Goal: Communication & Community: Participate in discussion

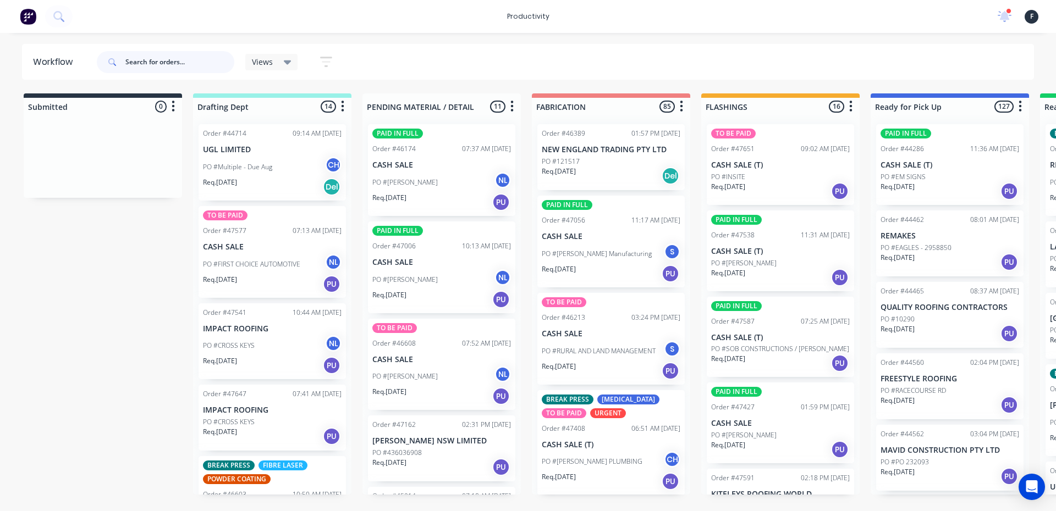
click at [183, 63] on input "text" at bounding box center [179, 62] width 109 height 22
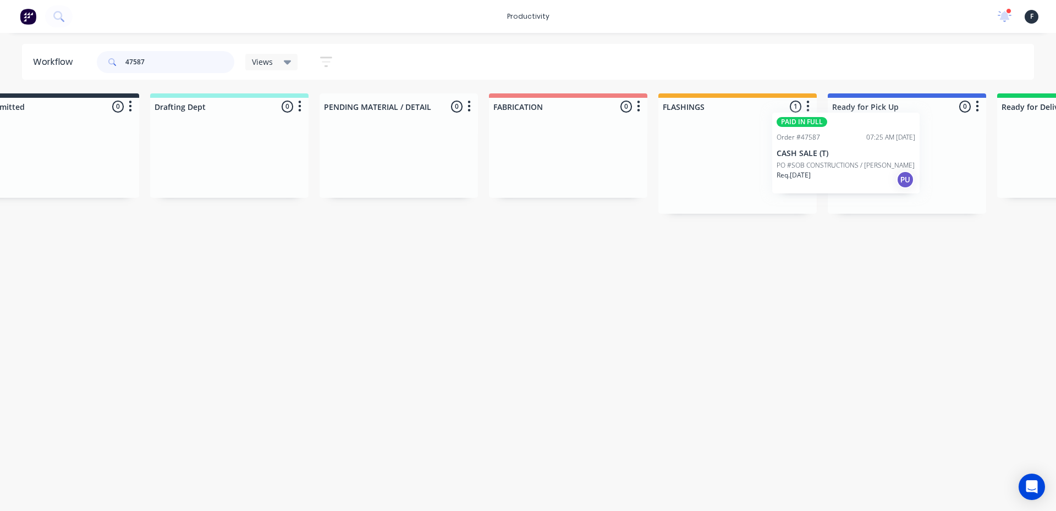
scroll to position [0, 55]
drag, startPoint x: 784, startPoint y: 194, endPoint x: 852, endPoint y: 183, distance: 69.2
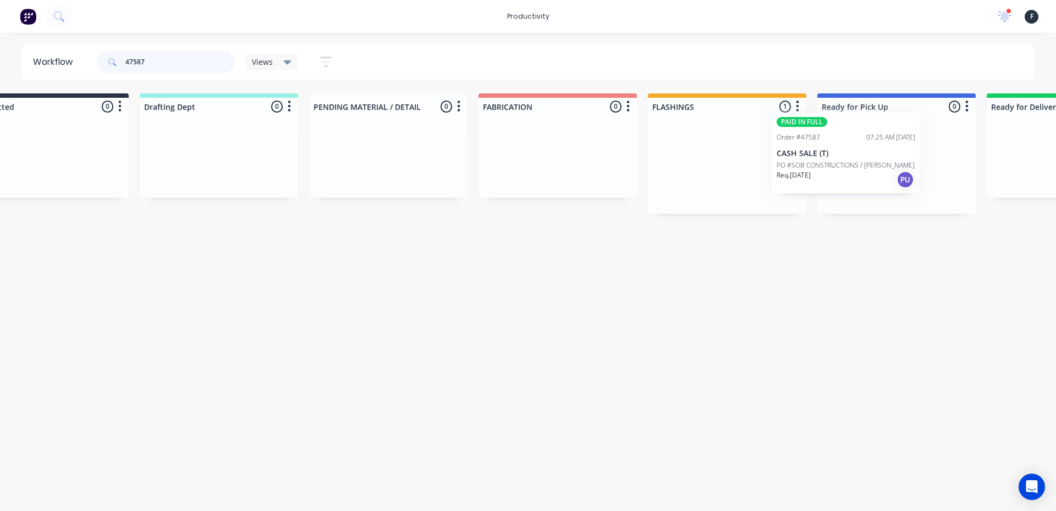
click at [852, 183] on div "Submitted 0 Sort By Created date Required date Order number Customer name Most …" at bounding box center [855, 153] width 1834 height 120
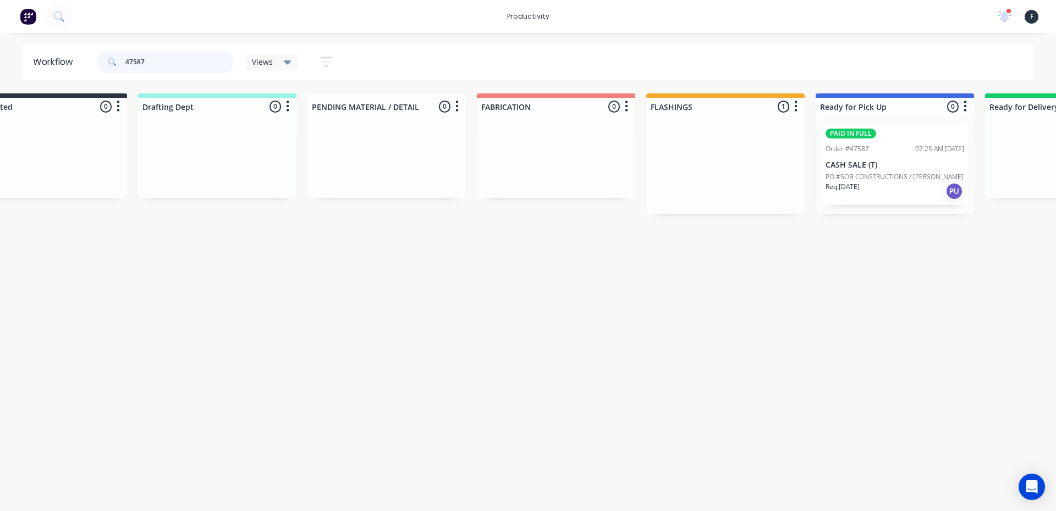
type input "47587"
click at [852, 183] on div at bounding box center [894, 164] width 158 height 98
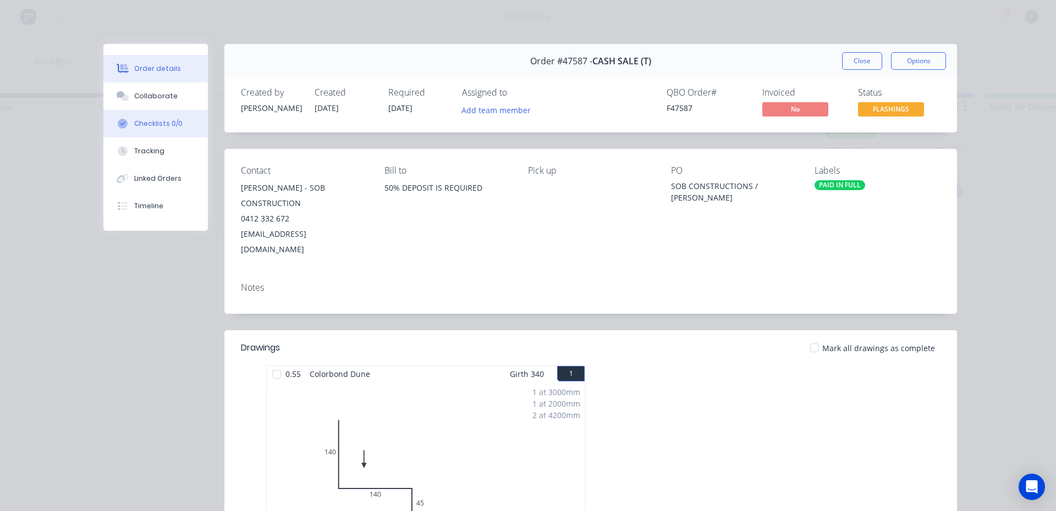
drag, startPoint x: 169, startPoint y: 109, endPoint x: 175, endPoint y: 113, distance: 7.4
click at [169, 110] on div "Order details Collaborate Checklists 0/0 Tracking Linked Orders Timeline" at bounding box center [155, 137] width 104 height 187
click at [132, 106] on button "Collaborate" at bounding box center [155, 95] width 104 height 27
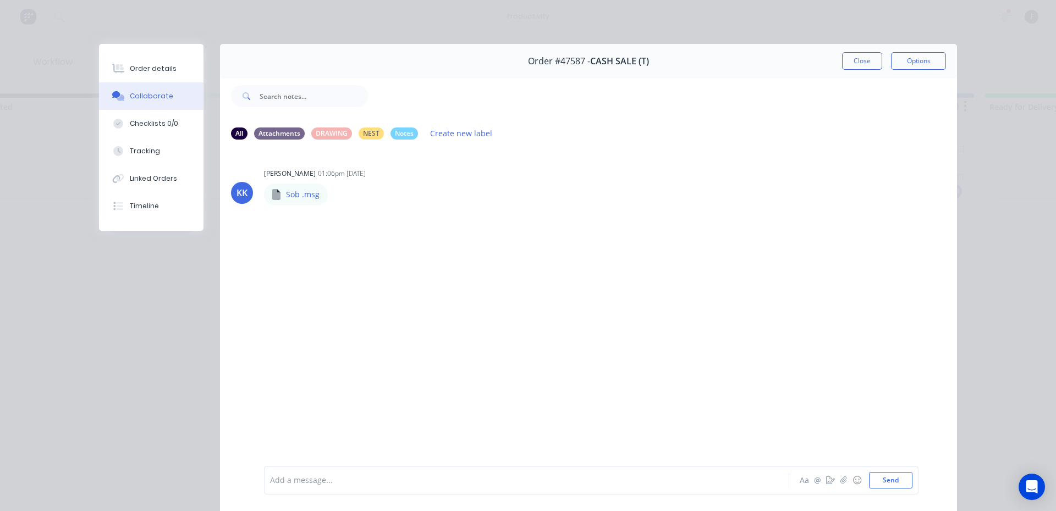
click at [285, 473] on div "Add a message..." at bounding box center [511, 480] width 482 height 16
click at [846, 67] on button "Close" at bounding box center [862, 61] width 40 height 18
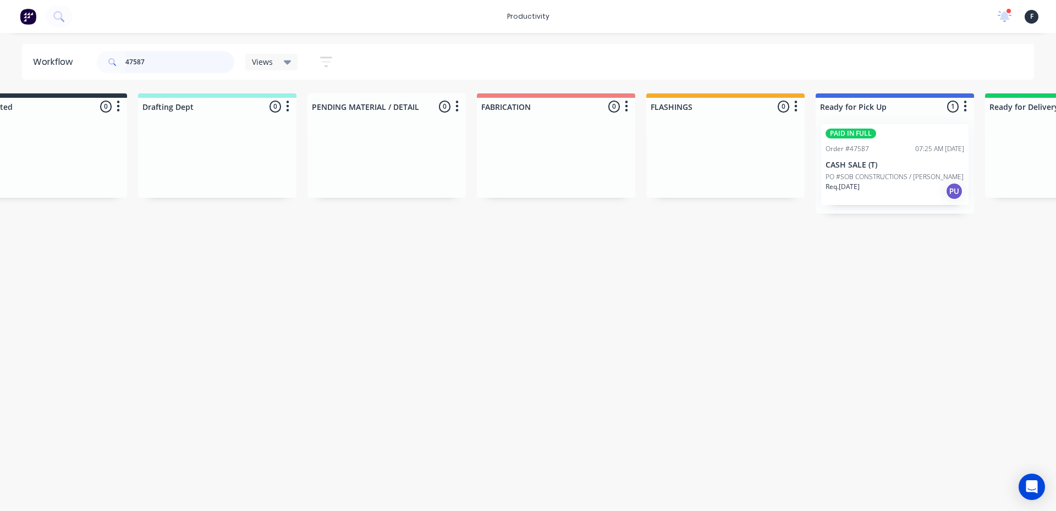
click at [161, 58] on input "47587" at bounding box center [179, 62] width 109 height 22
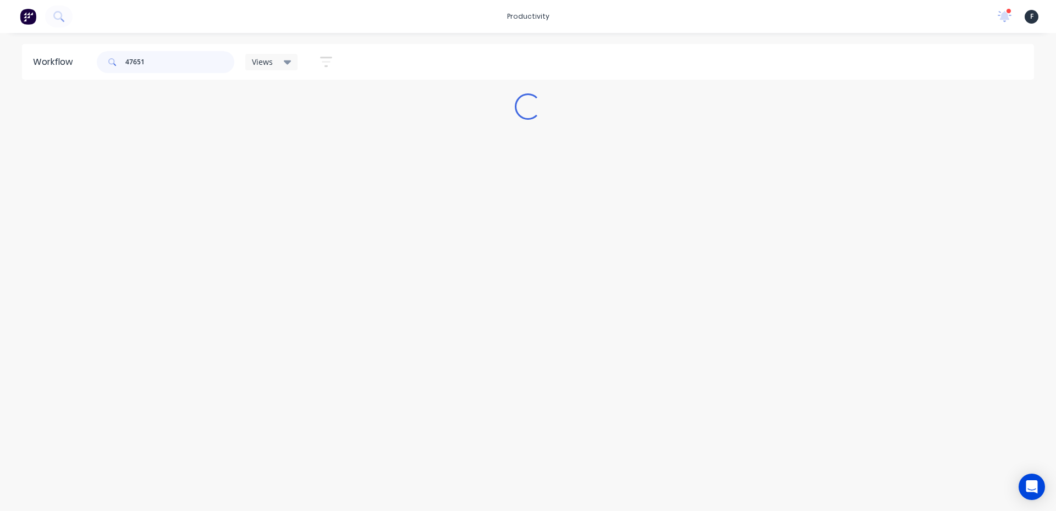
scroll to position [0, 0]
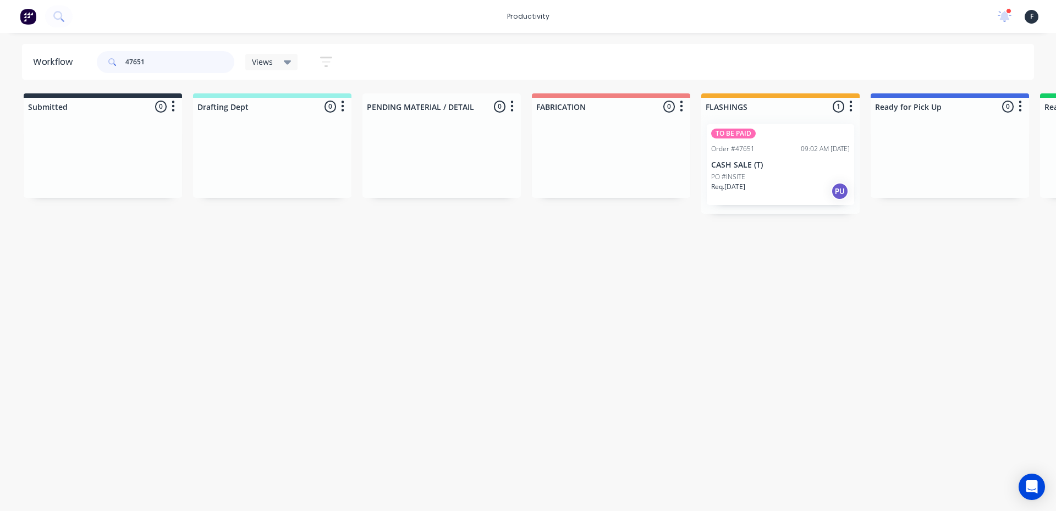
type input "47651"
click at [759, 161] on p "CASH SALE (T)" at bounding box center [780, 165] width 139 height 9
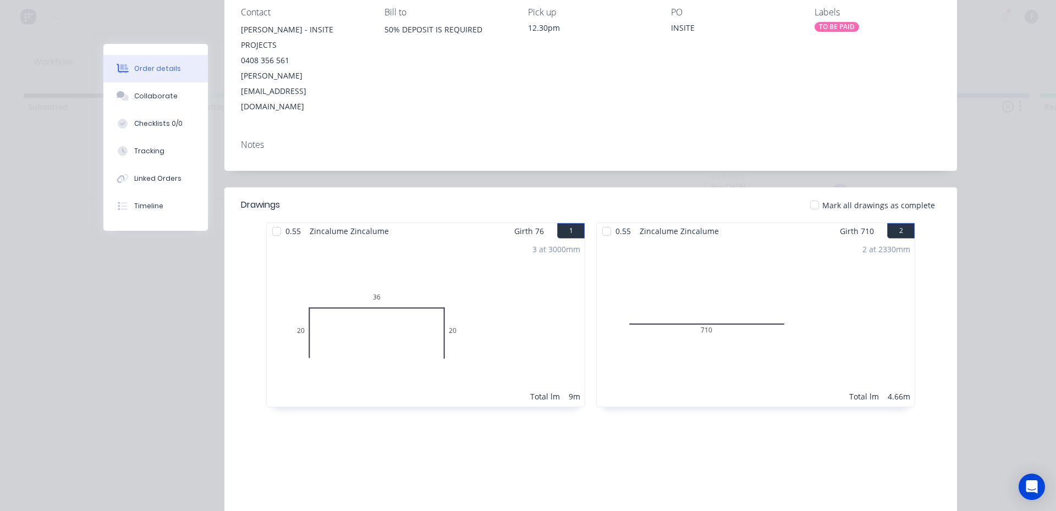
scroll to position [225, 0]
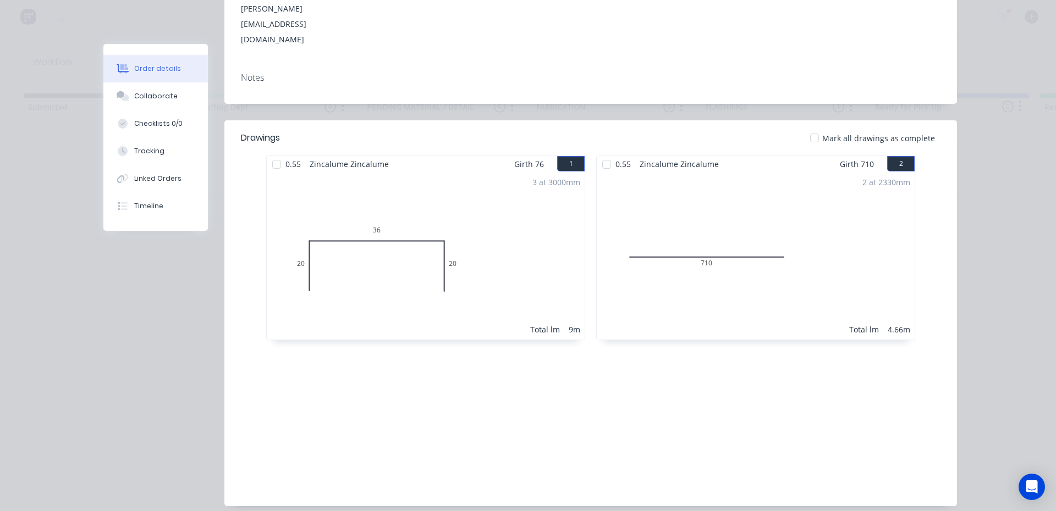
click at [270, 153] on div at bounding box center [277, 164] width 22 height 22
click at [607, 153] on div at bounding box center [607, 164] width 22 height 22
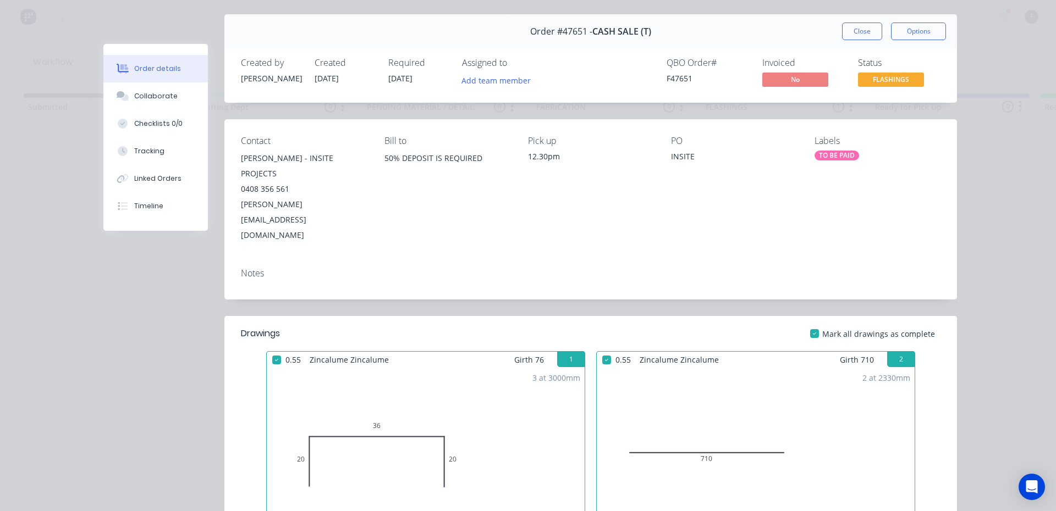
scroll to position [0, 0]
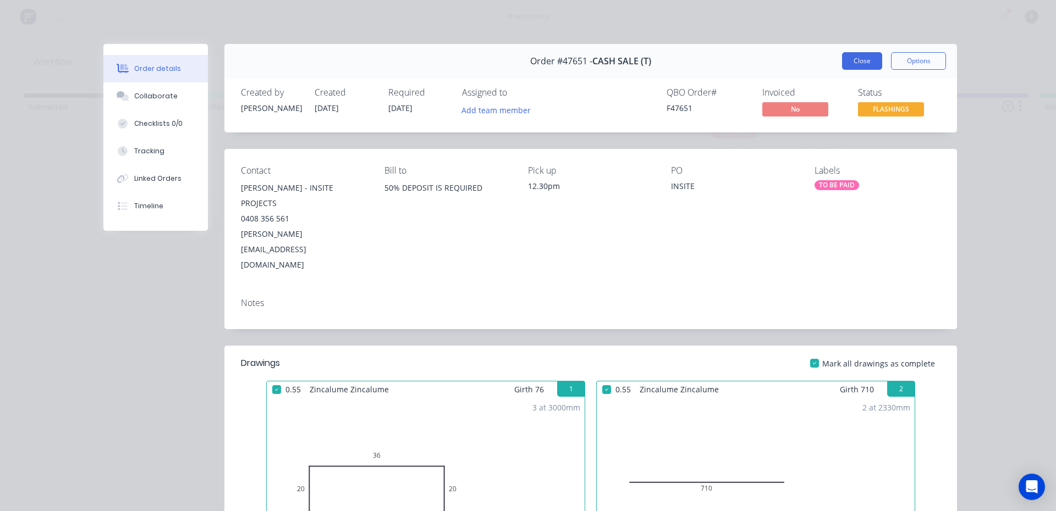
click at [848, 63] on button "Close" at bounding box center [862, 61] width 40 height 18
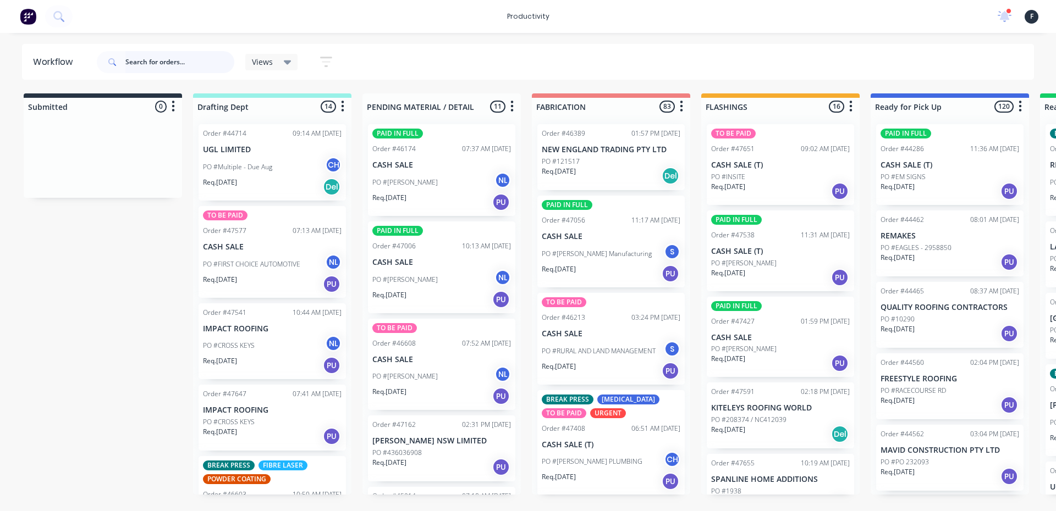
click at [150, 56] on input "text" at bounding box center [179, 62] width 109 height 22
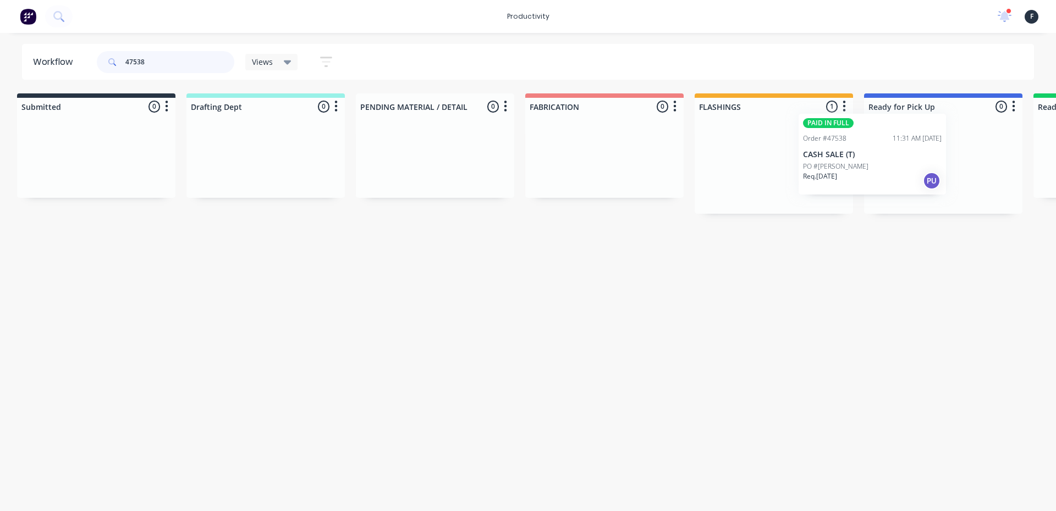
drag, startPoint x: 823, startPoint y: 186, endPoint x: 927, endPoint y: 174, distance: 104.0
click at [926, 175] on div "Submitted 0 Sort By Created date Required date Order number Customer name Most …" at bounding box center [902, 153] width 1834 height 120
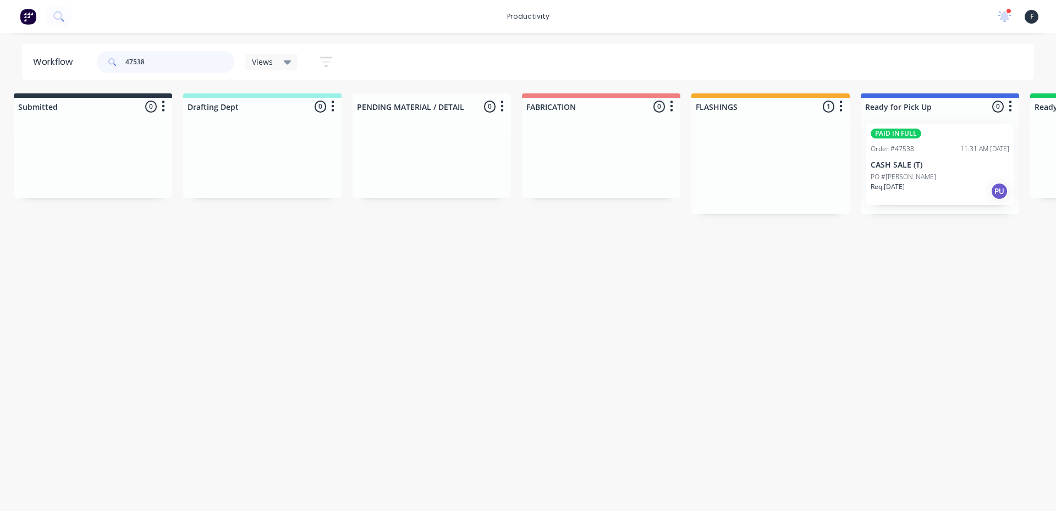
type input "47538"
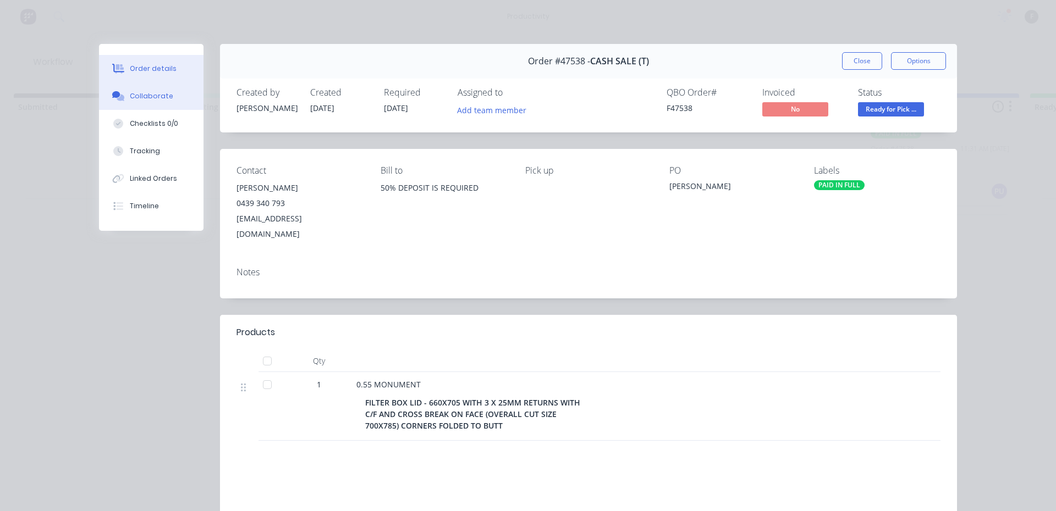
click at [160, 108] on button "Collaborate" at bounding box center [151, 95] width 104 height 27
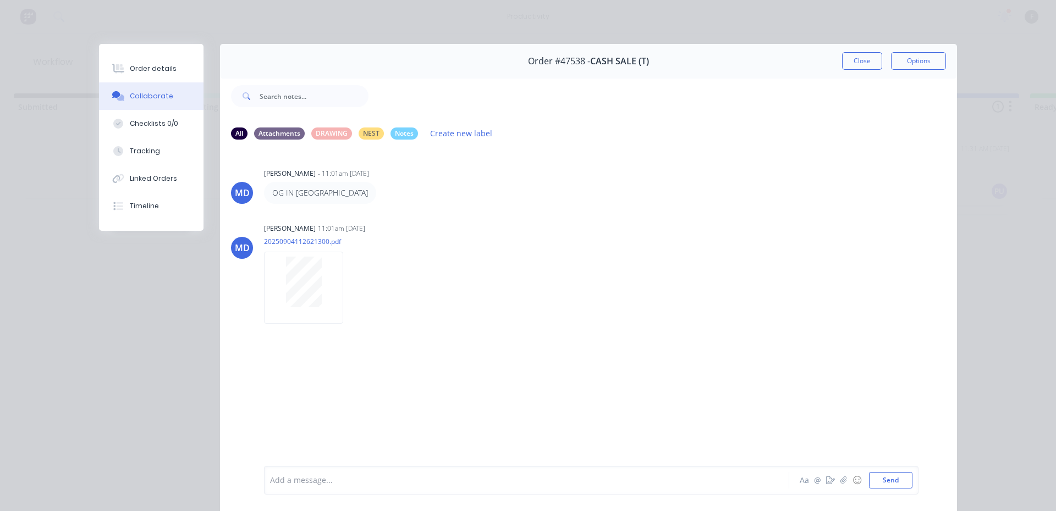
click at [327, 478] on div at bounding box center [511, 481] width 481 height 12
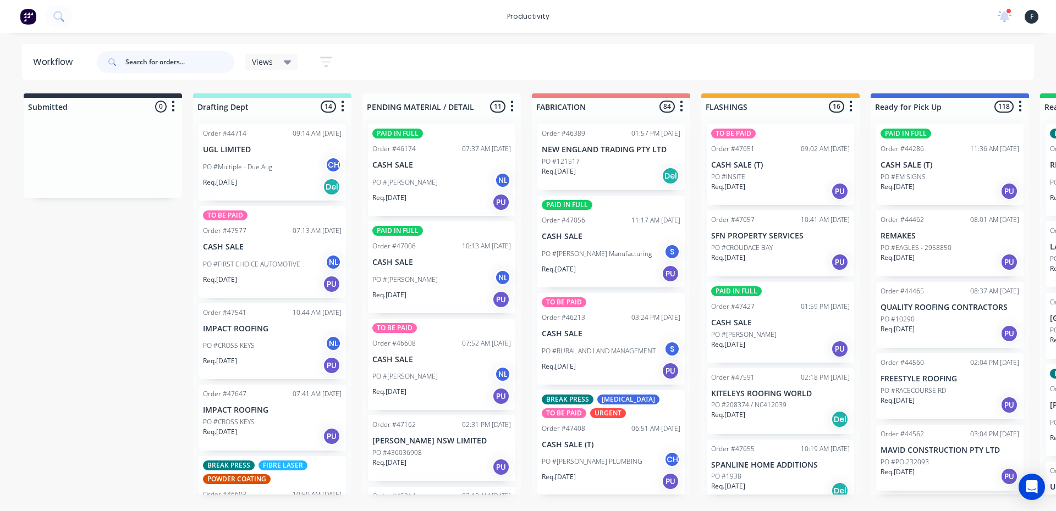
click at [173, 61] on input "text" at bounding box center [179, 62] width 109 height 22
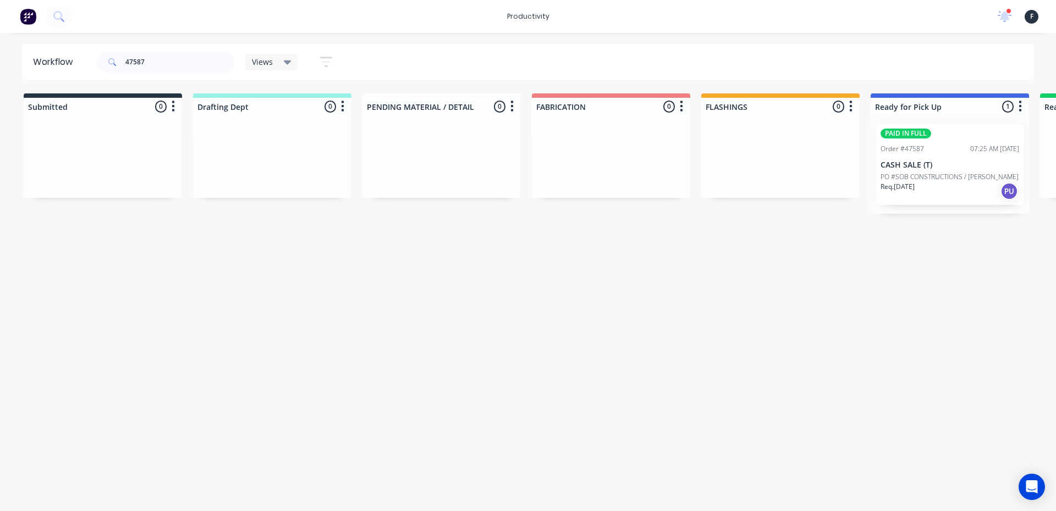
click at [185, 48] on div "47587" at bounding box center [165, 62] width 137 height 33
click at [192, 62] on input "47587" at bounding box center [179, 62] width 109 height 22
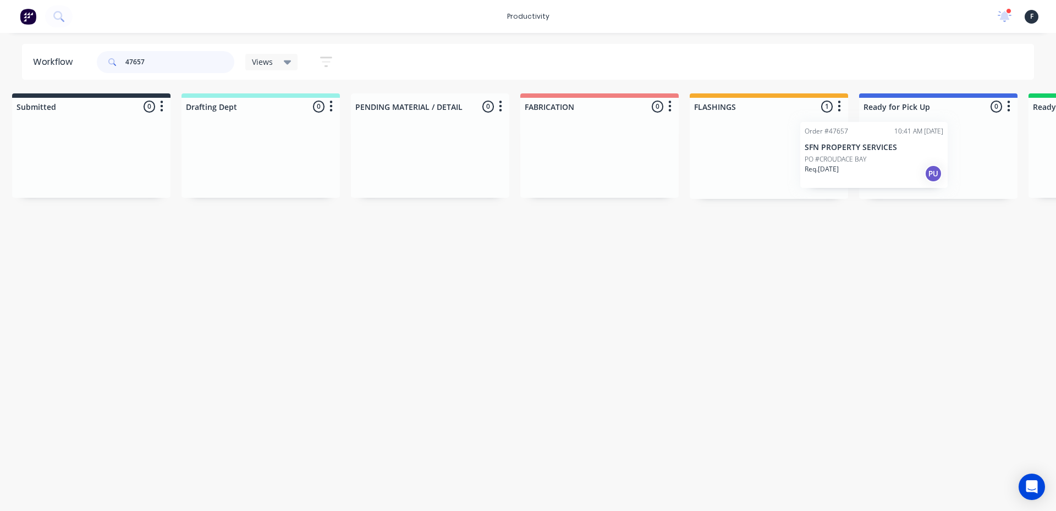
drag, startPoint x: 790, startPoint y: 167, endPoint x: 892, endPoint y: 164, distance: 102.3
click at [892, 164] on div "Submitted 0 Sort By Created date Required date Order number Customer name Most …" at bounding box center [897, 146] width 1834 height 106
type input "47657"
click at [894, 164] on div at bounding box center [936, 157] width 158 height 84
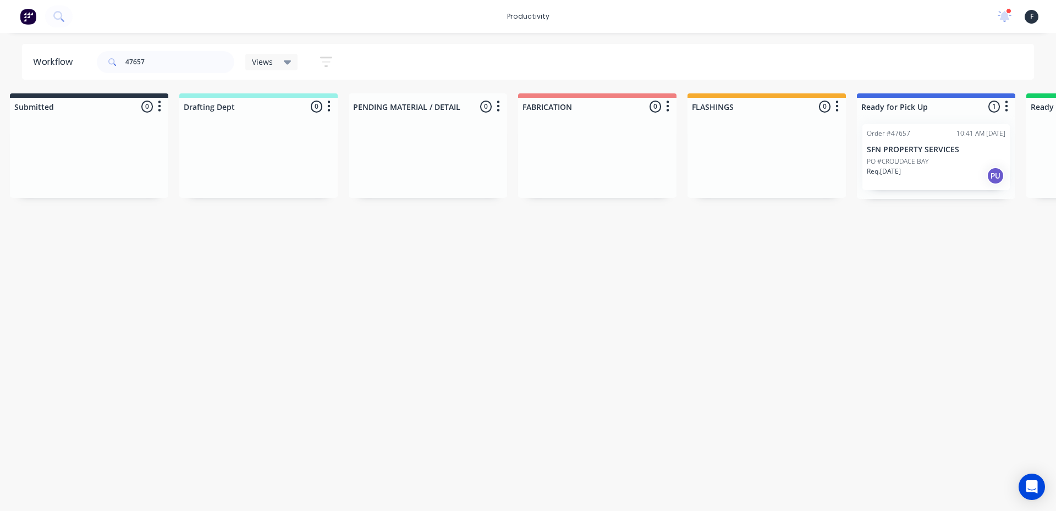
click at [902, 163] on p "PO #CROUDACE BAY" at bounding box center [898, 162] width 62 height 10
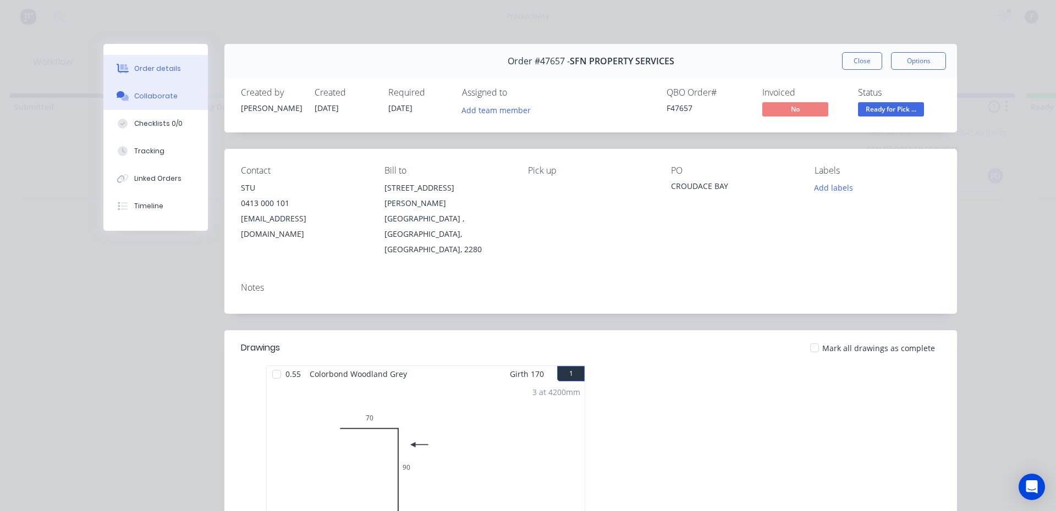
click at [196, 93] on button "Collaborate" at bounding box center [155, 95] width 104 height 27
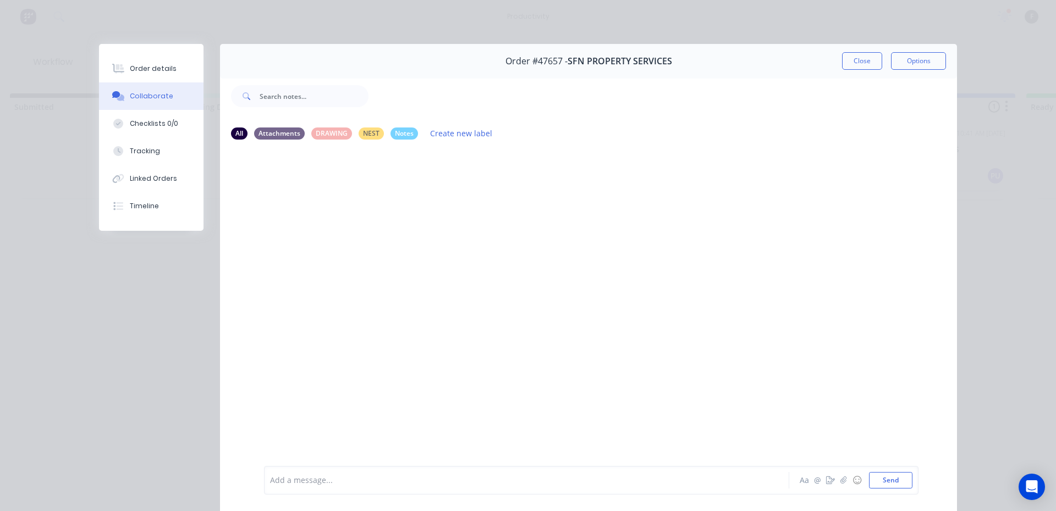
click at [321, 486] on div at bounding box center [511, 481] width 481 height 12
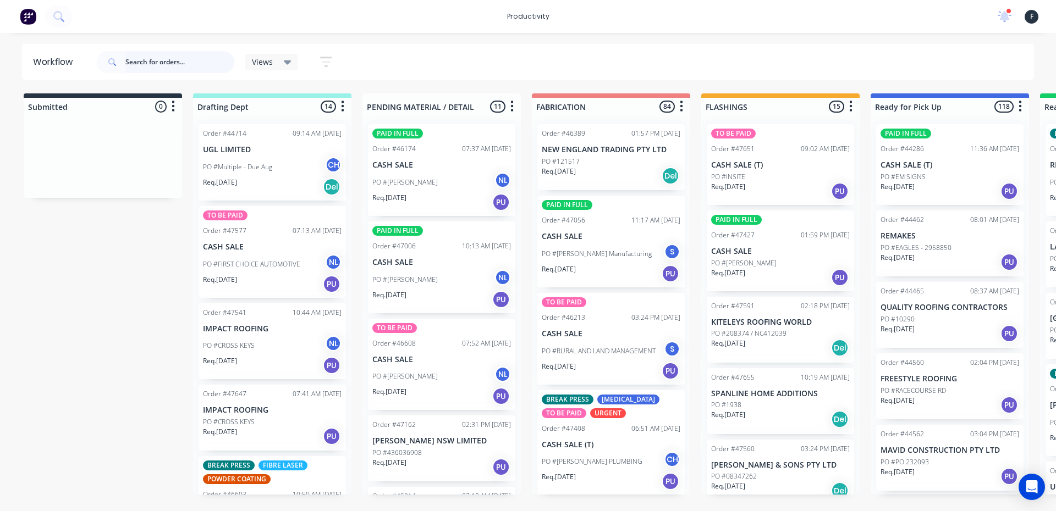
drag, startPoint x: 162, startPoint y: 60, endPoint x: 266, endPoint y: 57, distance: 104.0
click at [163, 59] on input "text" at bounding box center [179, 62] width 109 height 22
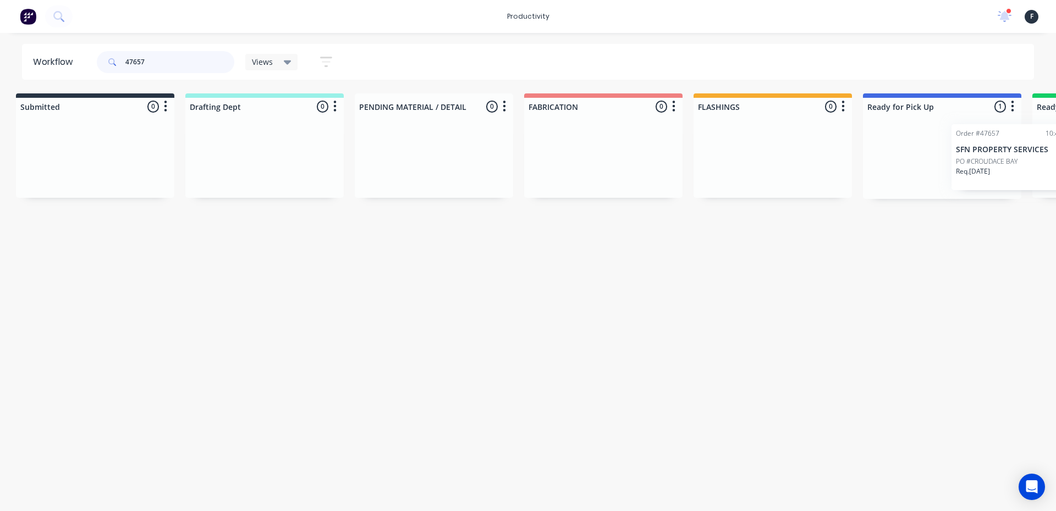
drag, startPoint x: 916, startPoint y: 144, endPoint x: 994, endPoint y: 144, distance: 78.6
click at [994, 144] on div "Order #47657 10:41 AM [DATE] SFN PROPERTY SERVICES PO #CROUDACE BAY Req. [DATE]…" at bounding box center [942, 157] width 158 height 84
type input "47657"
click at [971, 154] on p "SFN PROPERTY SERVICES" at bounding box center [938, 149] width 139 height 9
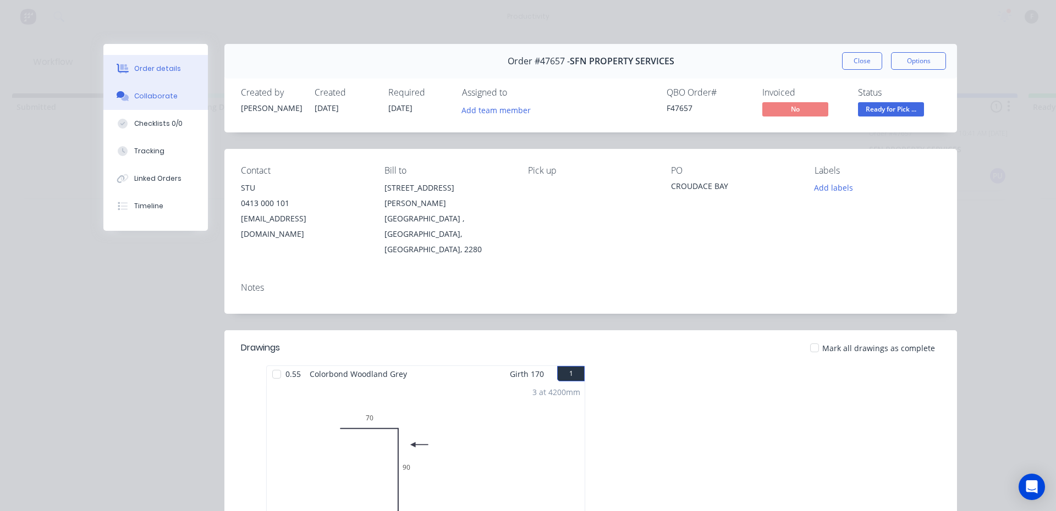
click at [155, 104] on button "Collaborate" at bounding box center [155, 95] width 104 height 27
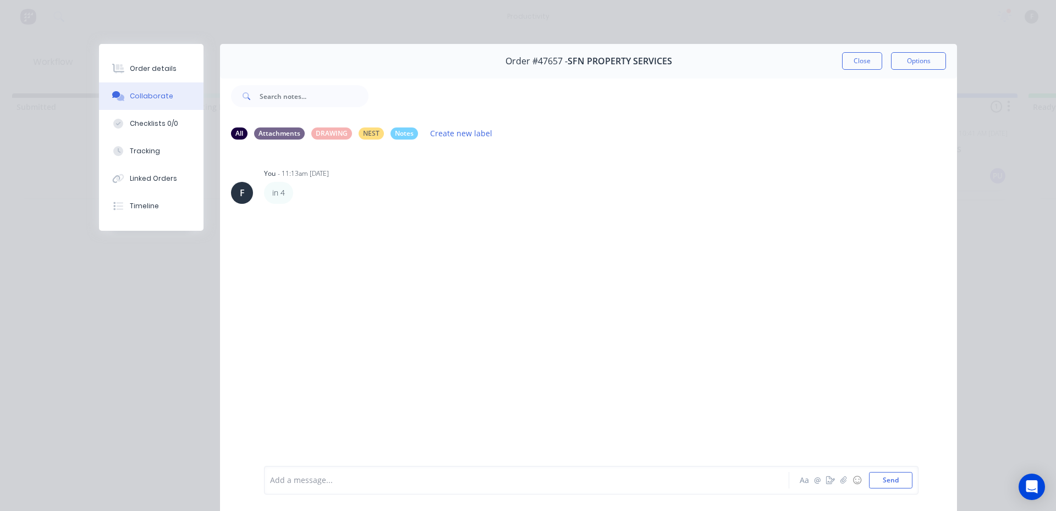
click at [302, 475] on div at bounding box center [511, 481] width 481 height 12
